Goal: Transaction & Acquisition: Book appointment/travel/reservation

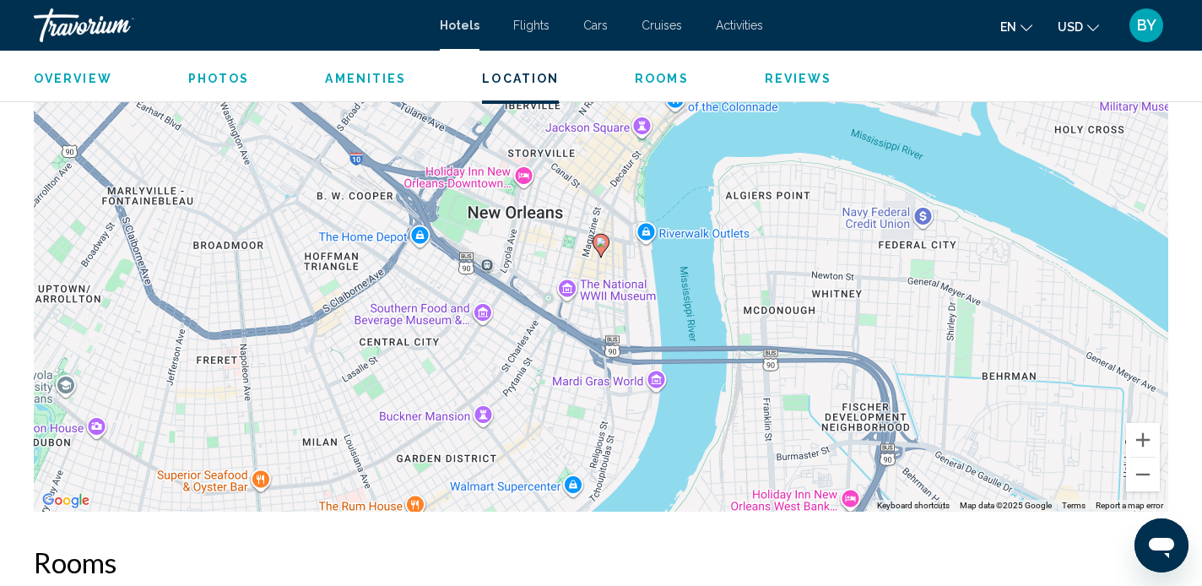
click at [79, 12] on div "Travorium" at bounding box center [118, 25] width 169 height 34
